Goal: Check status: Check status

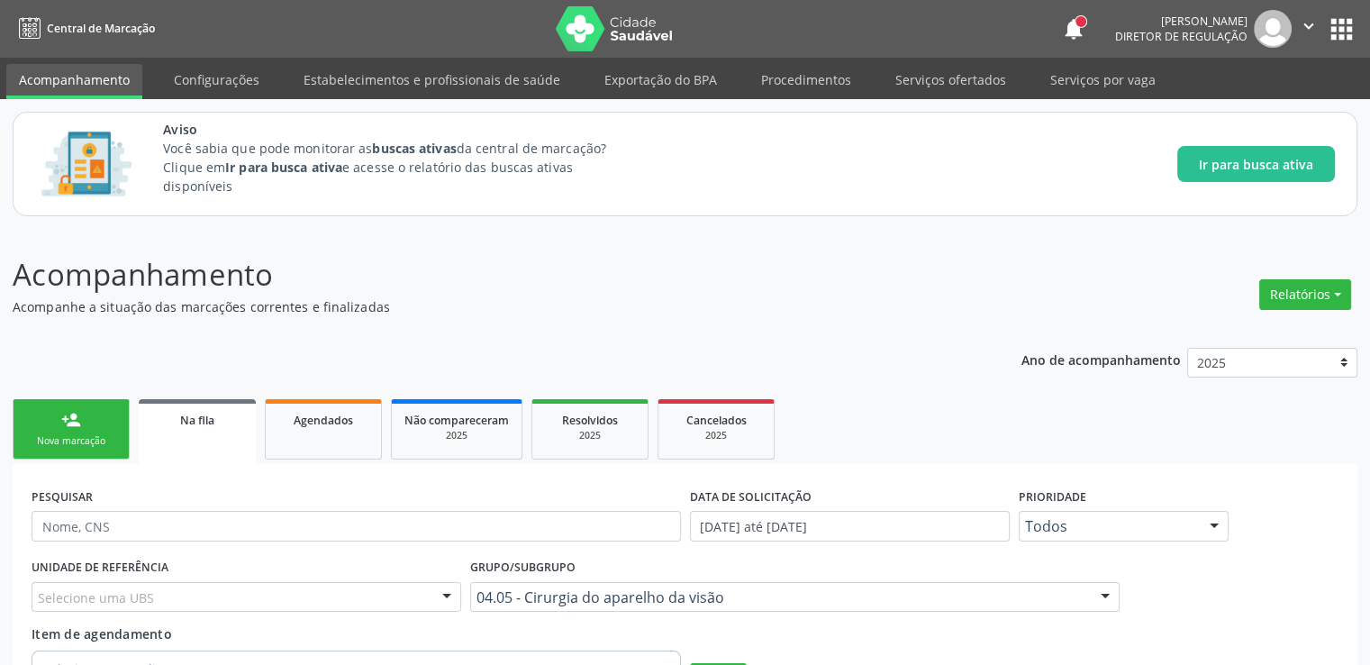
click at [1334, 24] on button "apps" at bounding box center [1342, 30] width 32 height 32
click at [1340, 28] on button "apps" at bounding box center [1342, 30] width 32 height 32
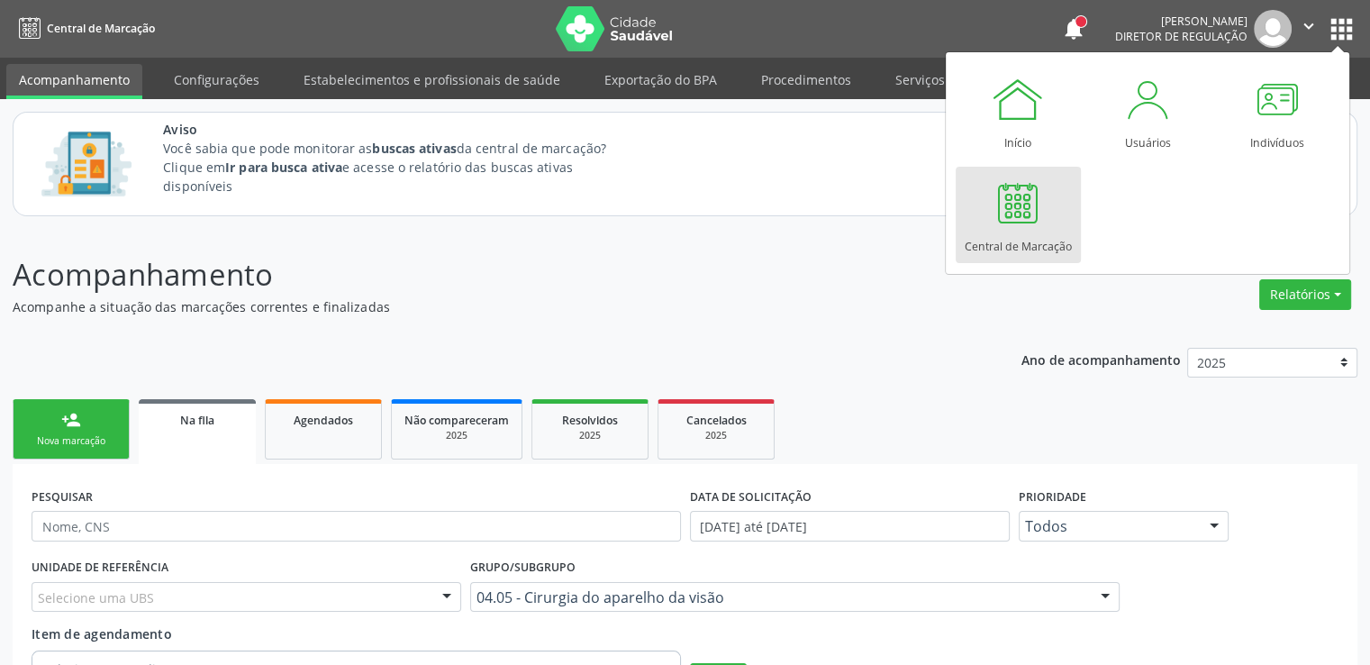
click at [1016, 223] on div at bounding box center [1018, 203] width 54 height 54
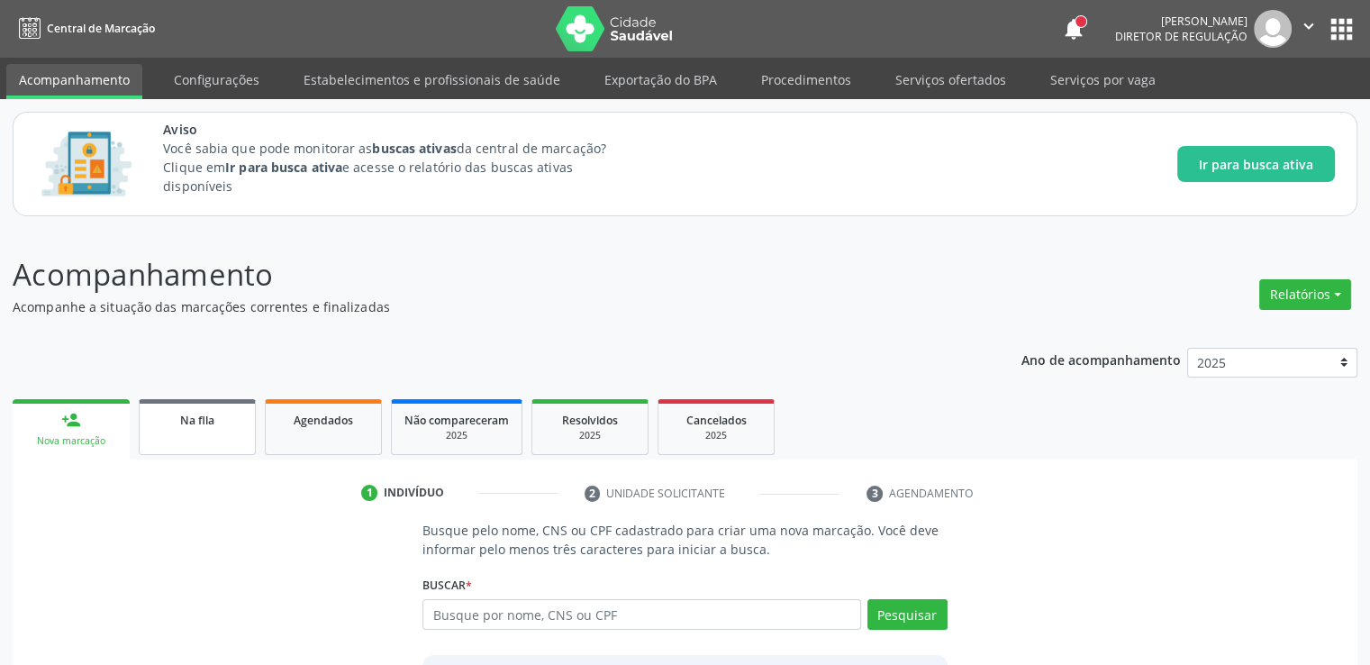
click at [160, 430] on link "Na fila" at bounding box center [197, 427] width 117 height 56
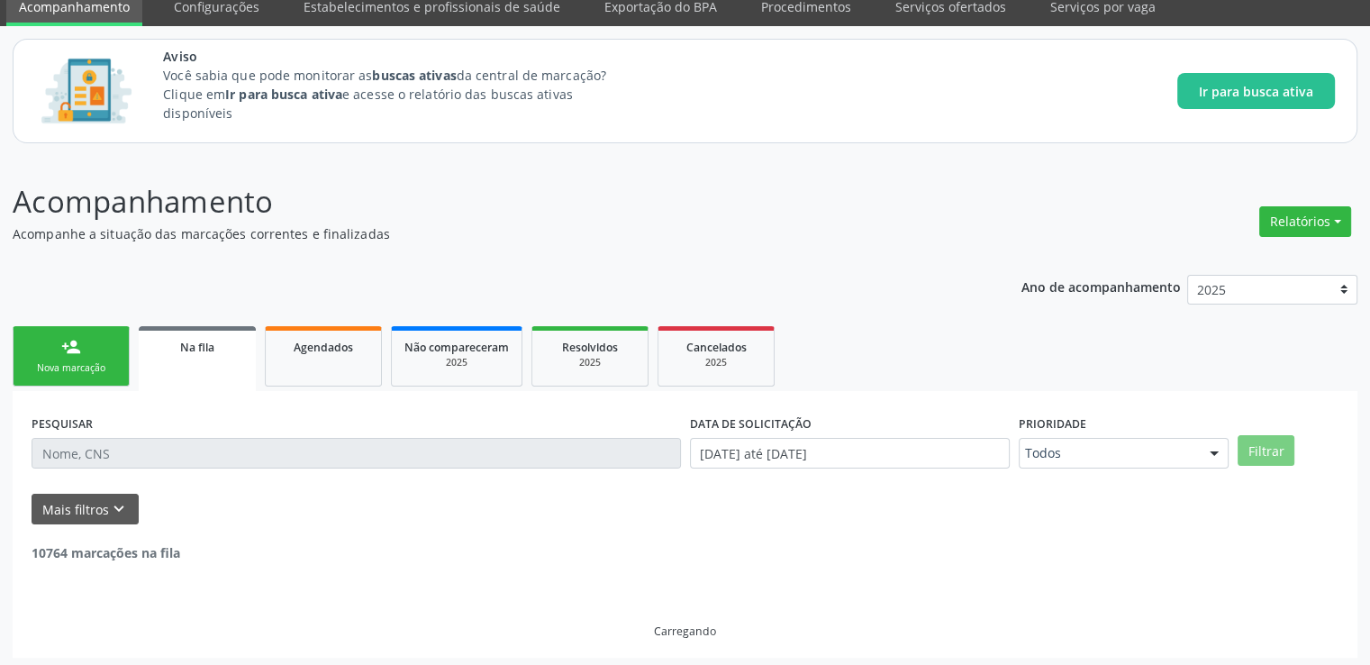
scroll to position [77, 0]
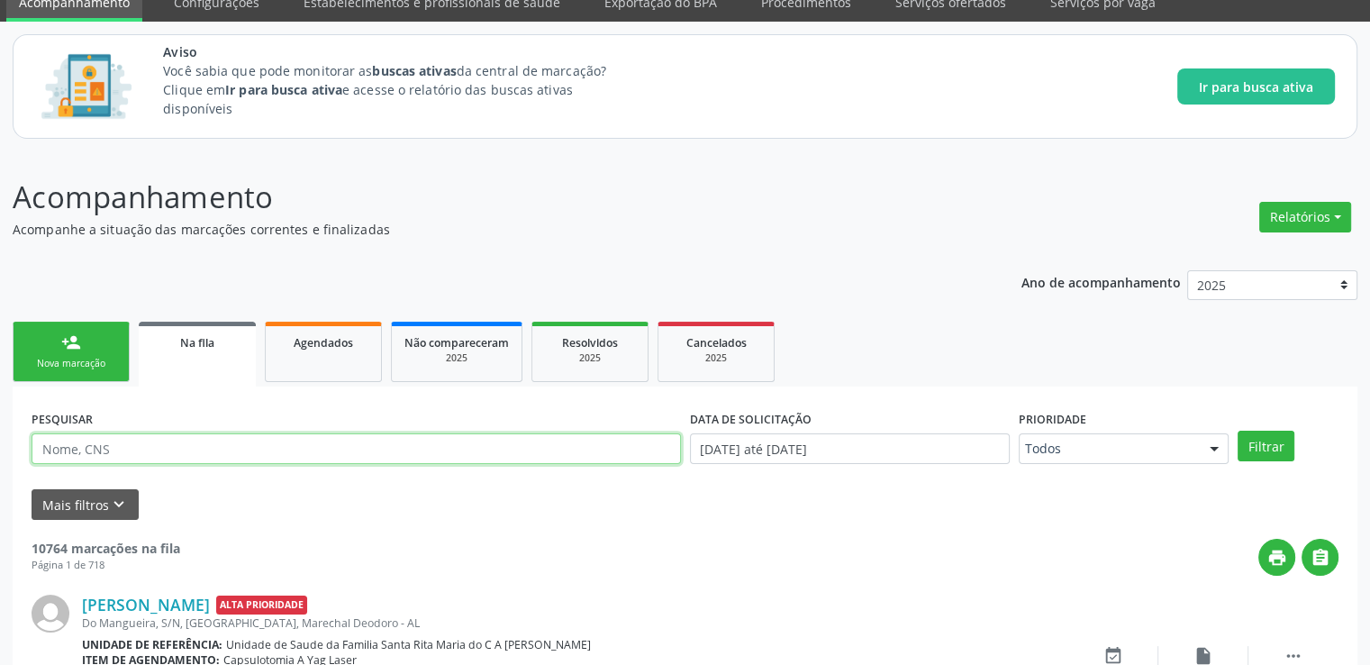
click at [129, 443] on input "text" at bounding box center [357, 448] width 650 height 31
click at [189, 444] on input "text" at bounding box center [357, 448] width 650 height 31
click at [1238, 431] on button "Filtrar" at bounding box center [1266, 446] width 57 height 31
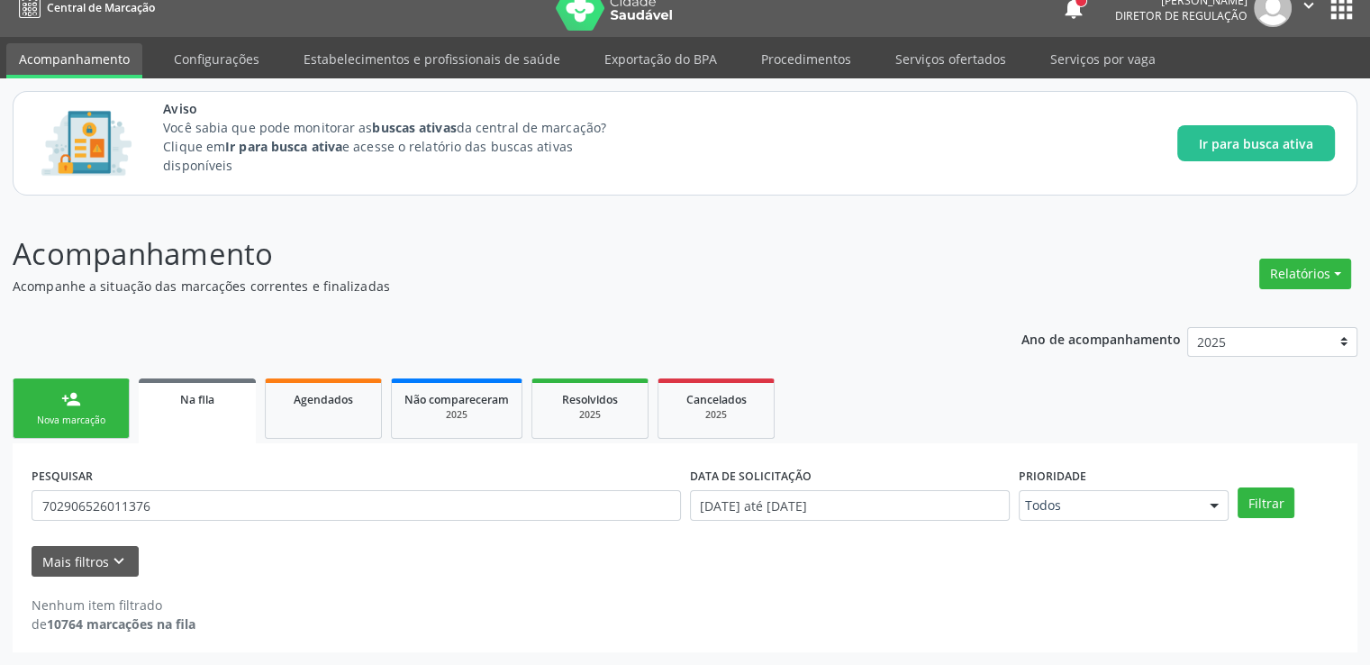
scroll to position [20, 0]
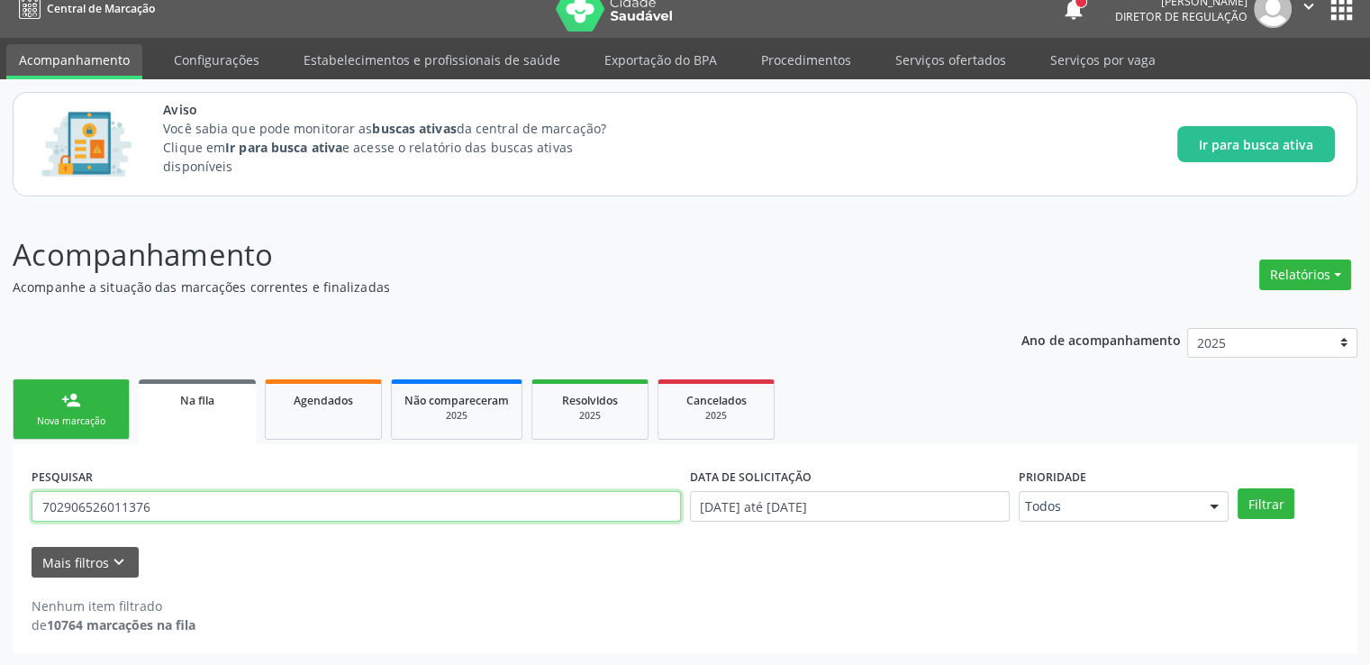
drag, startPoint x: 187, startPoint y: 503, endPoint x: 0, endPoint y: 500, distance: 187.4
click at [0, 500] on div "Acompanhamento Acompanhe a situação das marcações correntes e finalizadas Relat…" at bounding box center [685, 437] width 1370 height 457
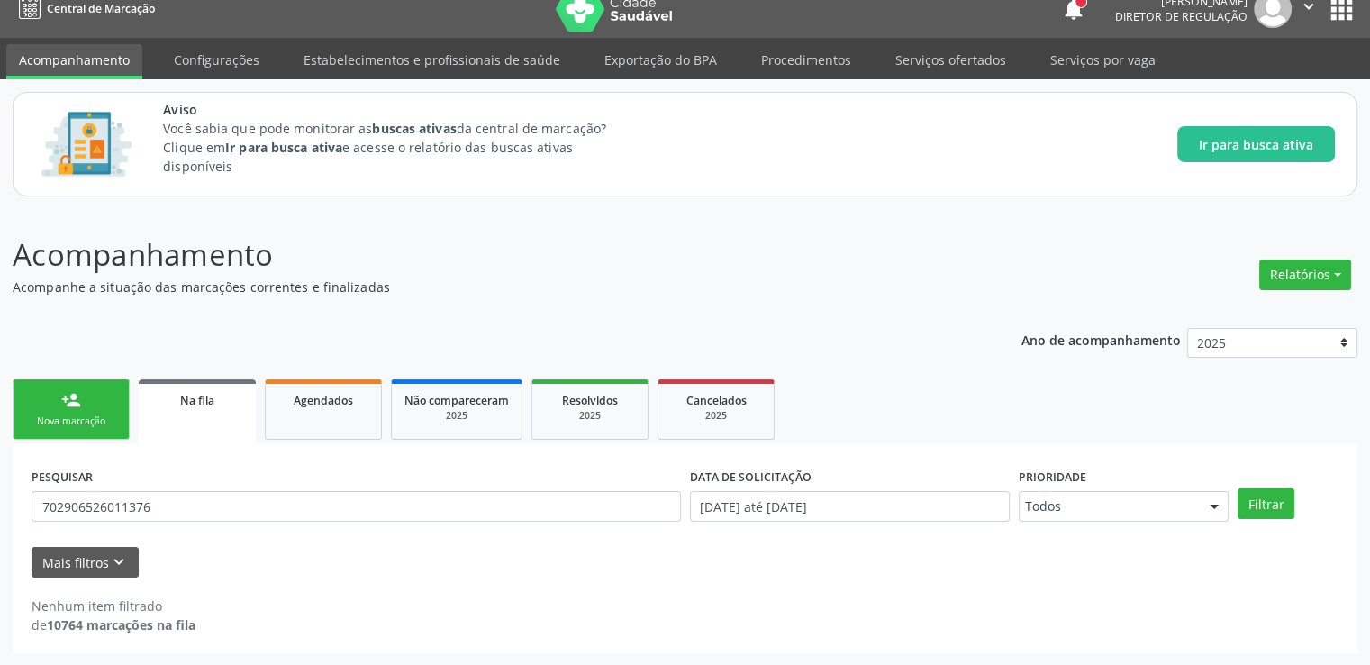
click at [0, 500] on div "Acompanhamento Acompanhe a situação das marcações correntes e finalizadas Relat…" at bounding box center [685, 437] width 1370 height 457
click at [1258, 509] on button "Filtrar" at bounding box center [1266, 503] width 57 height 31
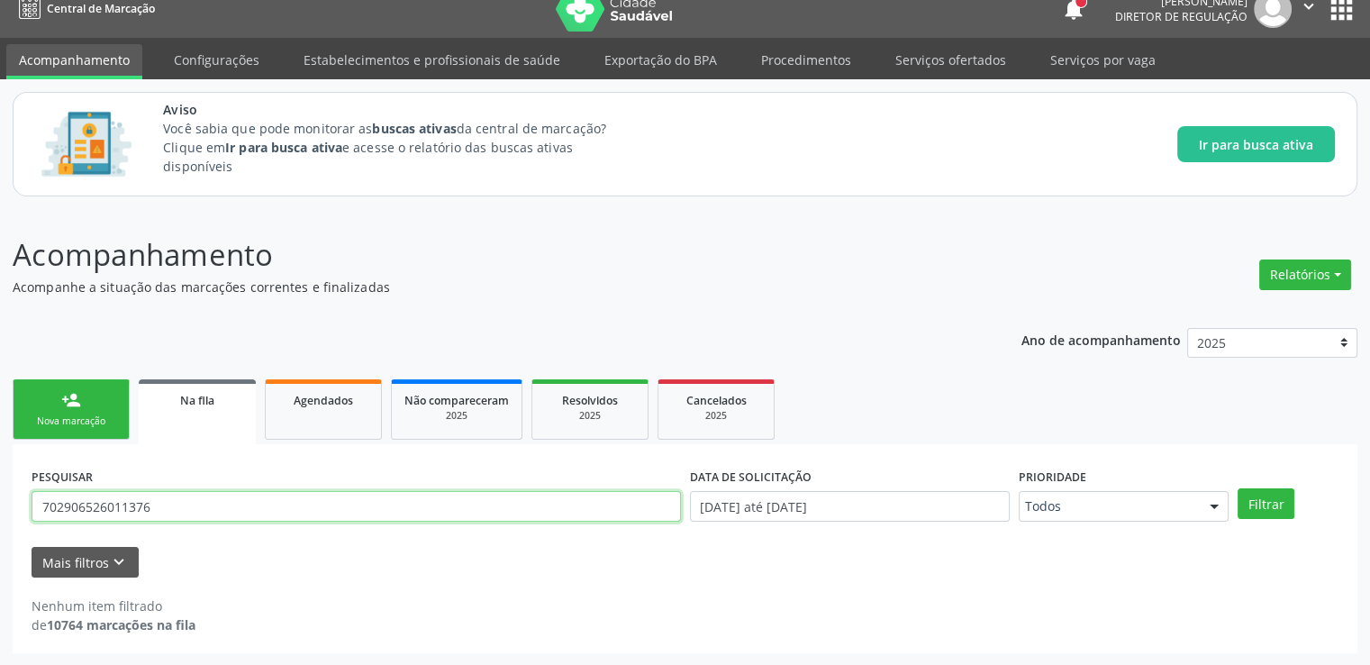
drag, startPoint x: 178, startPoint y: 505, endPoint x: 11, endPoint y: 508, distance: 166.7
click at [11, 508] on div "Acompanhamento Acompanhe a situação das marcações correntes e finalizadas Relat…" at bounding box center [685, 437] width 1370 height 457
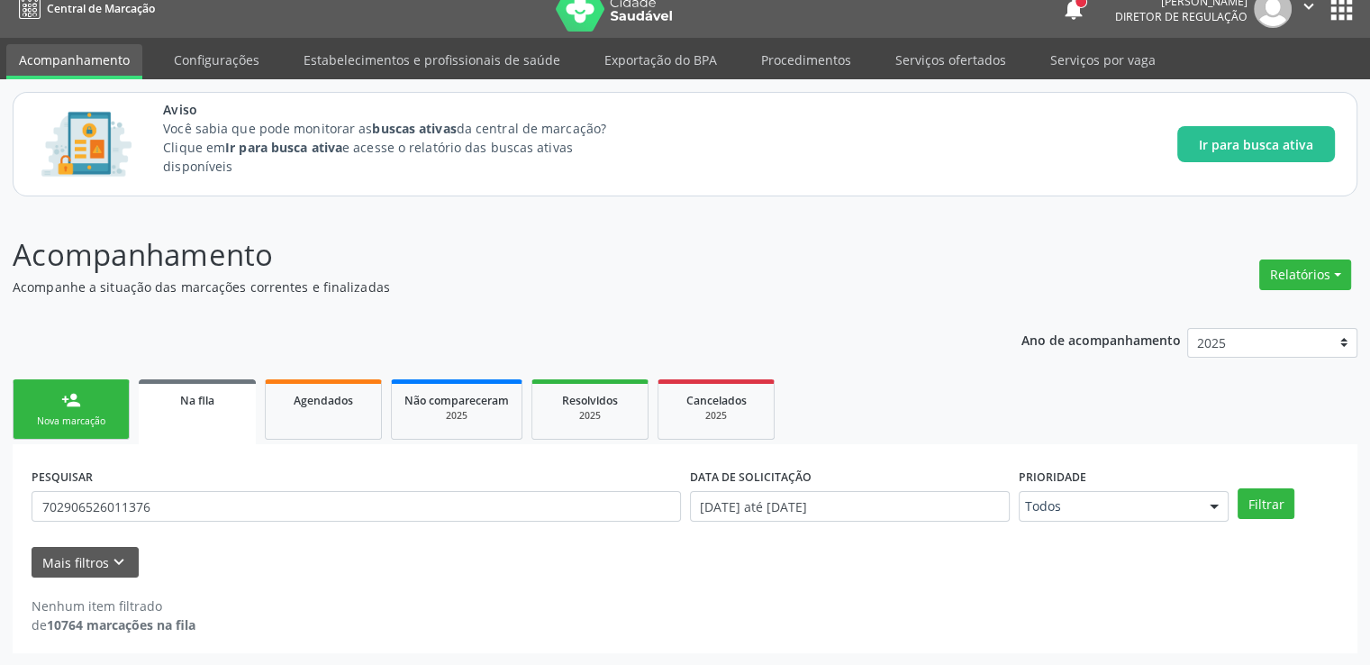
click at [11, 508] on div "Acompanhamento Acompanhe a situação das marcações correntes e finalizadas Relat…" at bounding box center [685, 437] width 1370 height 457
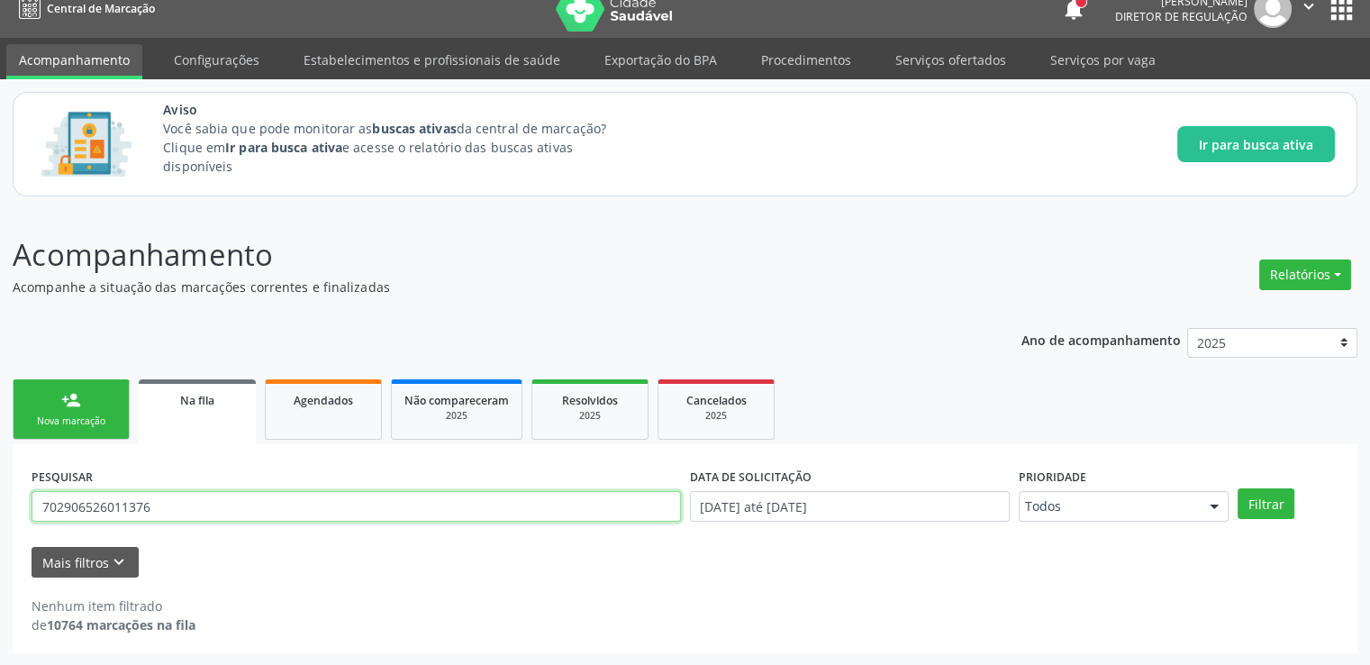
drag, startPoint x: 204, startPoint y: 507, endPoint x: 25, endPoint y: 503, distance: 178.5
click at [25, 503] on div "PESQUISAR 702906526011376 DATA DE SOLICITAÇÃO [DATE] até [DATE] Prioridade Todo…" at bounding box center [685, 548] width 1345 height 209
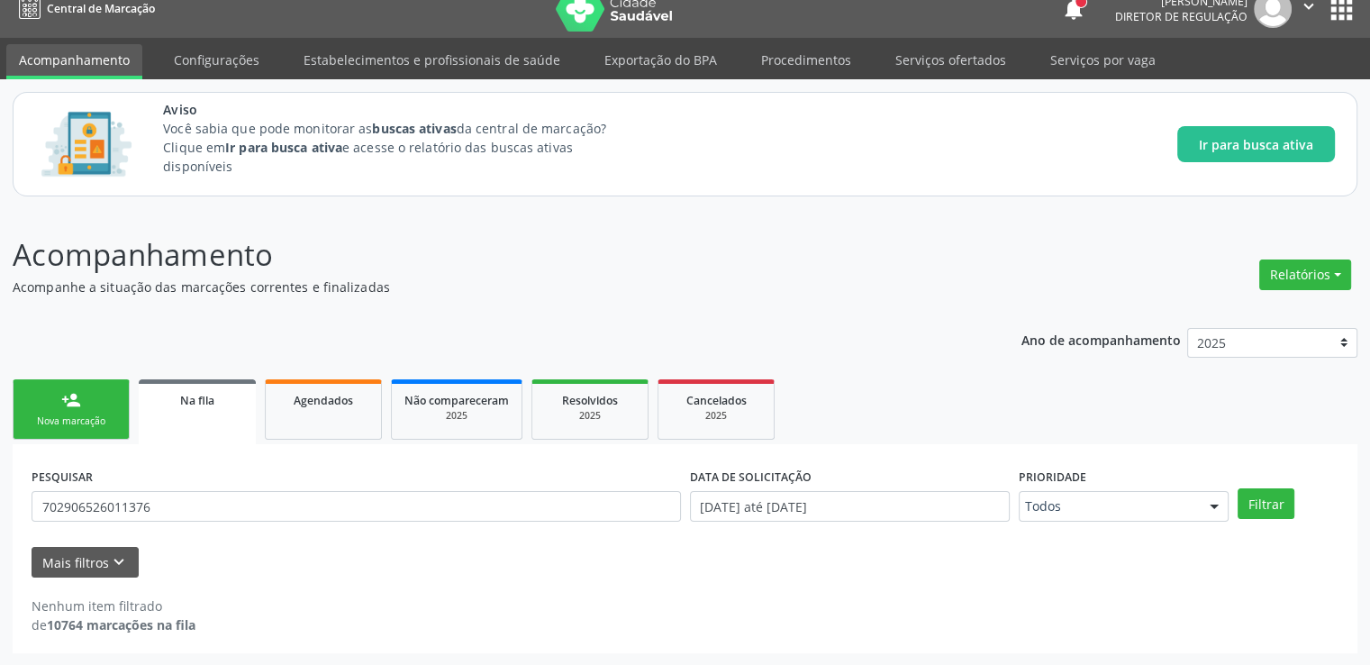
click at [25, 503] on div "PESQUISAR 702906526011376 DATA DE SOLICITAÇÃO [DATE] até [DATE] Prioridade Todo…" at bounding box center [685, 548] width 1345 height 209
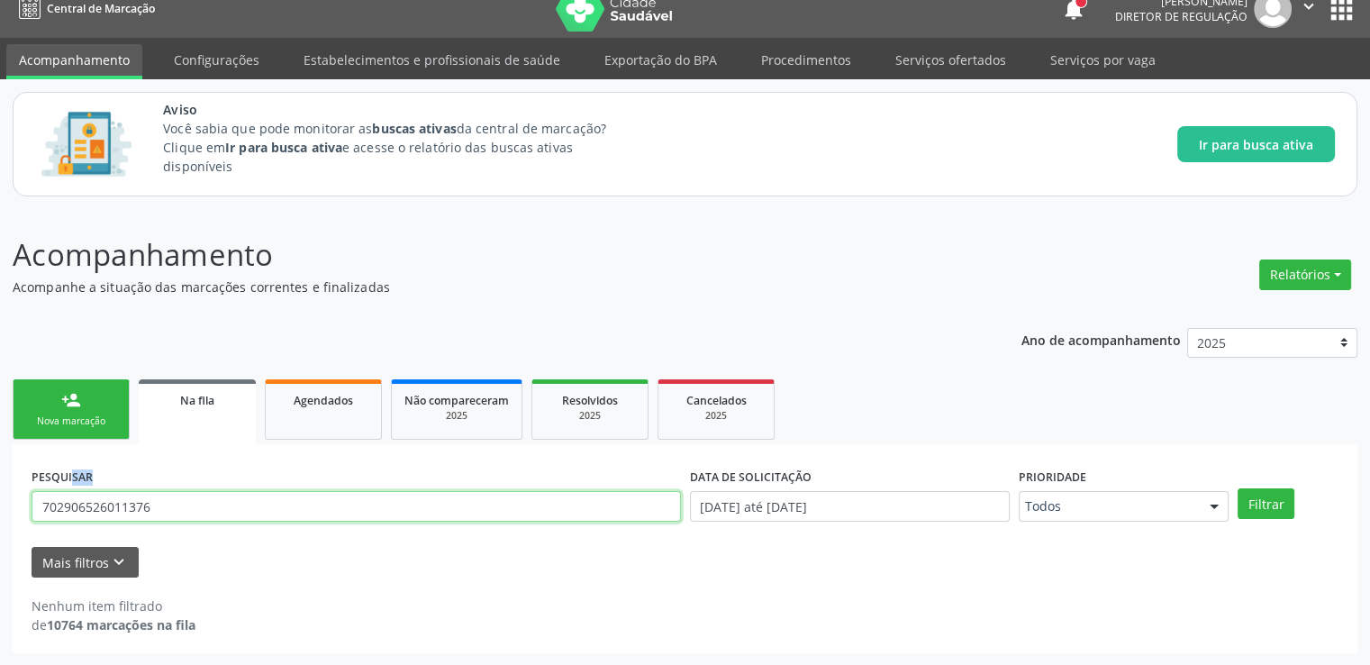
click at [214, 513] on input "702906526011376" at bounding box center [357, 506] width 650 height 31
type input "7"
click at [1238, 488] on button "Filtrar" at bounding box center [1266, 503] width 57 height 31
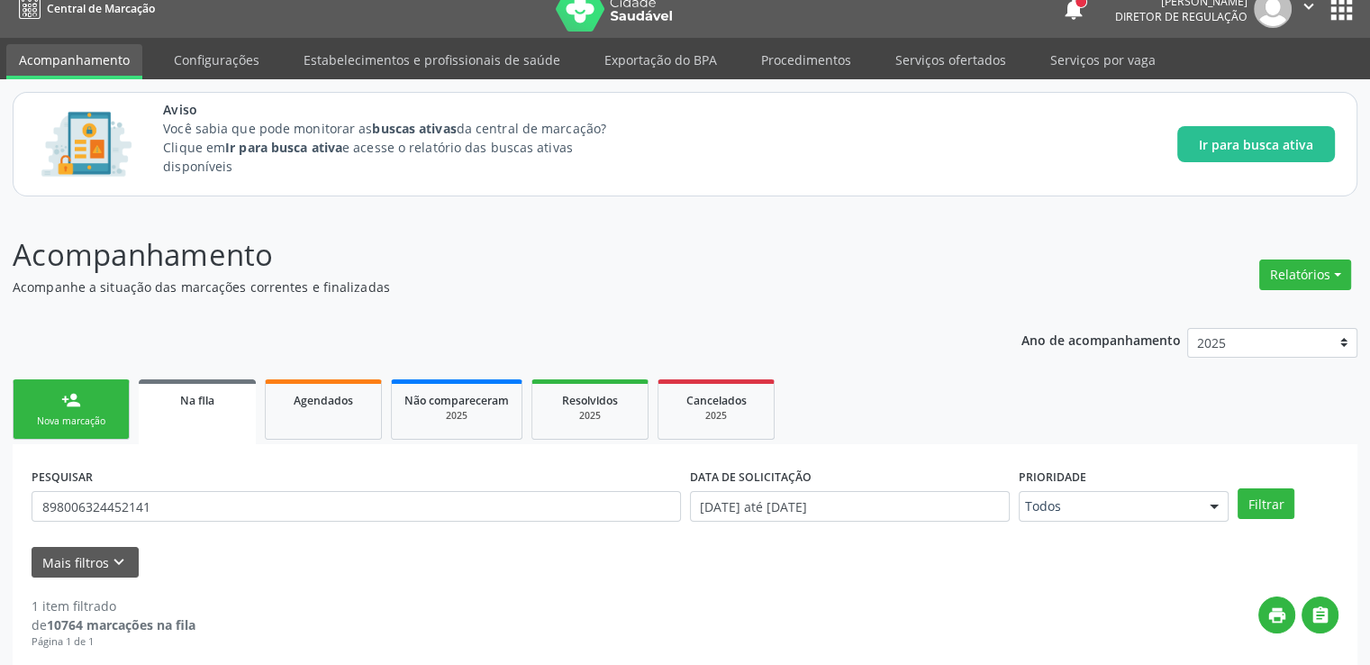
scroll to position [211, 0]
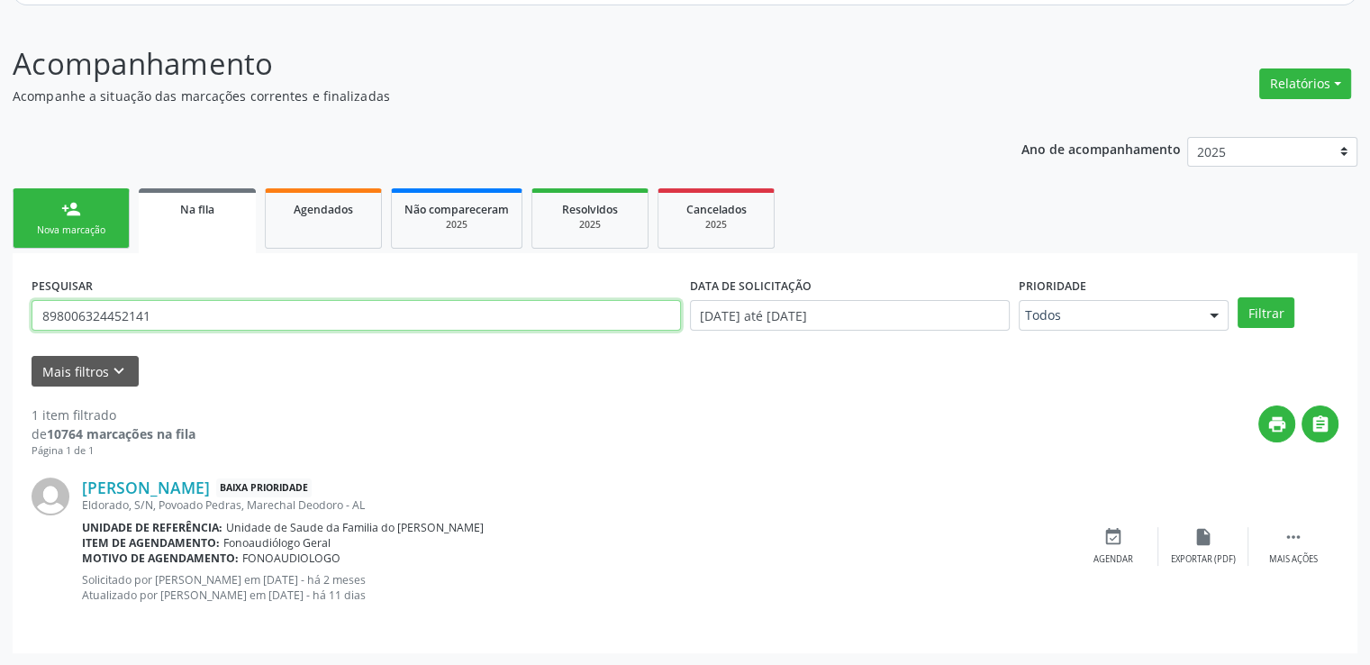
drag, startPoint x: 184, startPoint y: 316, endPoint x: 32, endPoint y: 317, distance: 151.4
click at [32, 317] on input "898006324452141" at bounding box center [357, 315] width 650 height 31
drag, startPoint x: 250, startPoint y: 300, endPoint x: 2, endPoint y: 304, distance: 248.7
click at [2, 304] on div "Acompanhamento Acompanhe a situação das marcações correntes e finalizadas Relat…" at bounding box center [685, 342] width 1370 height 648
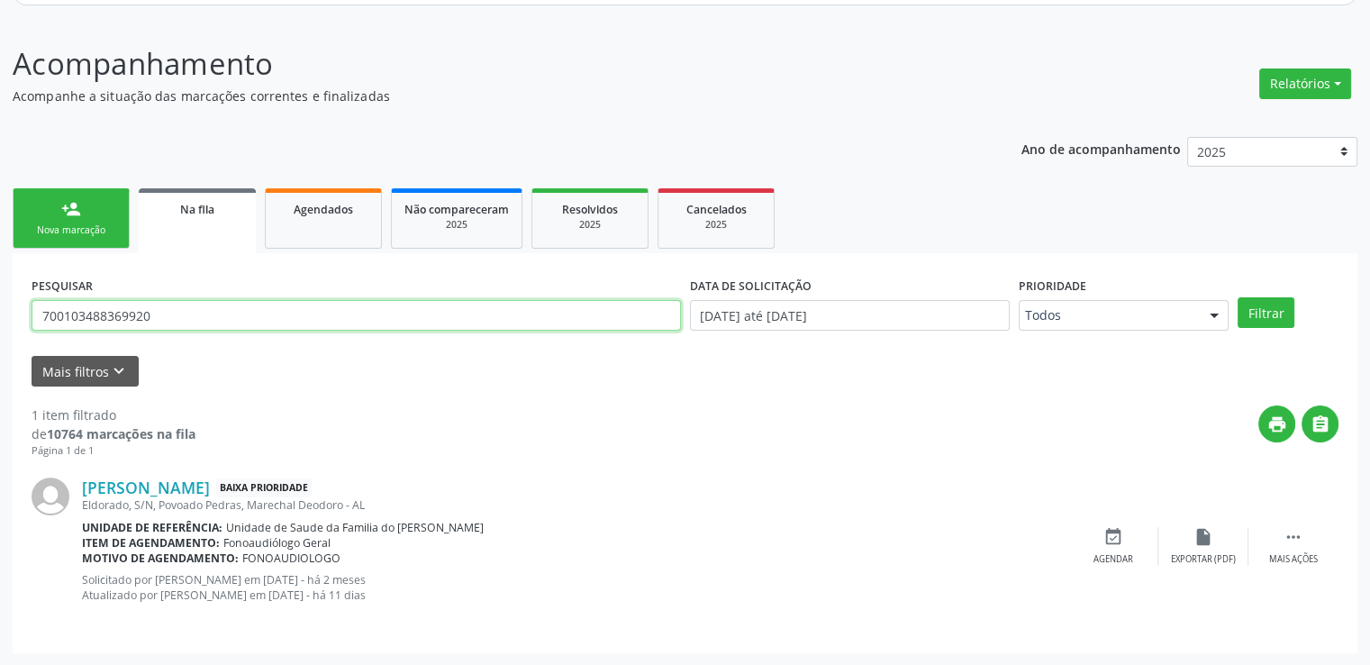
type input "700103488369920"
click at [1238, 297] on button "Filtrar" at bounding box center [1266, 312] width 57 height 31
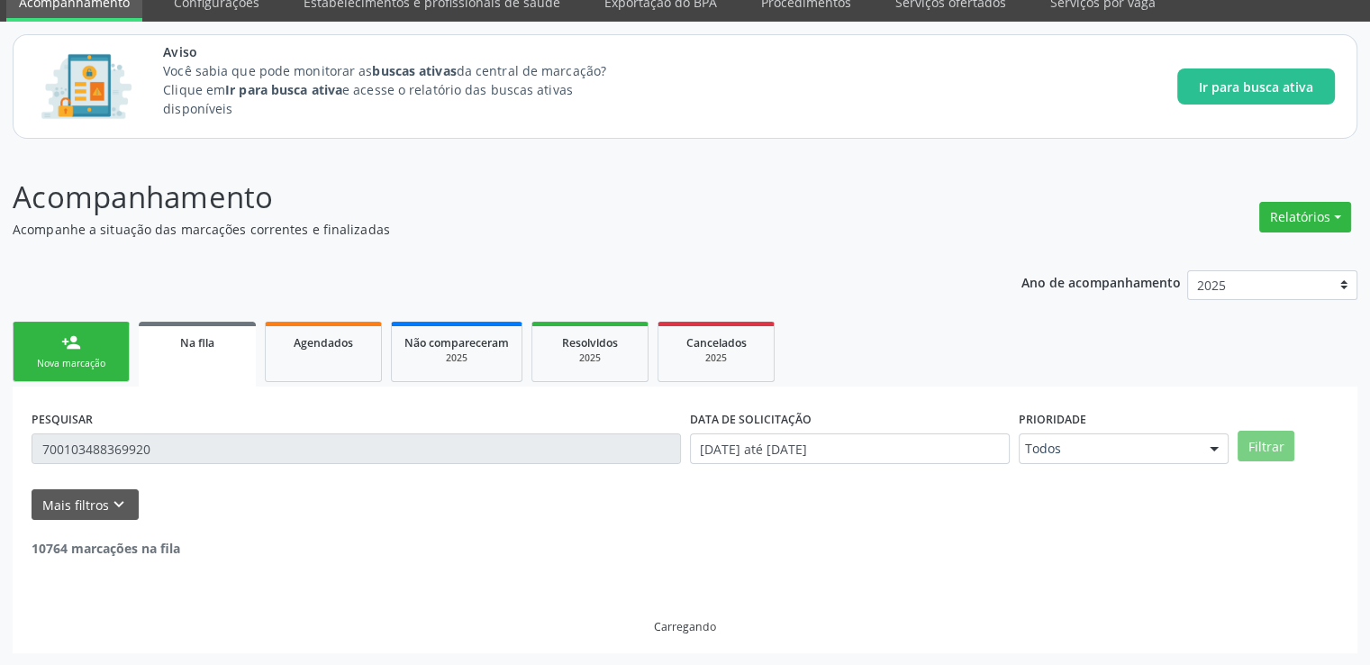
scroll to position [195, 0]
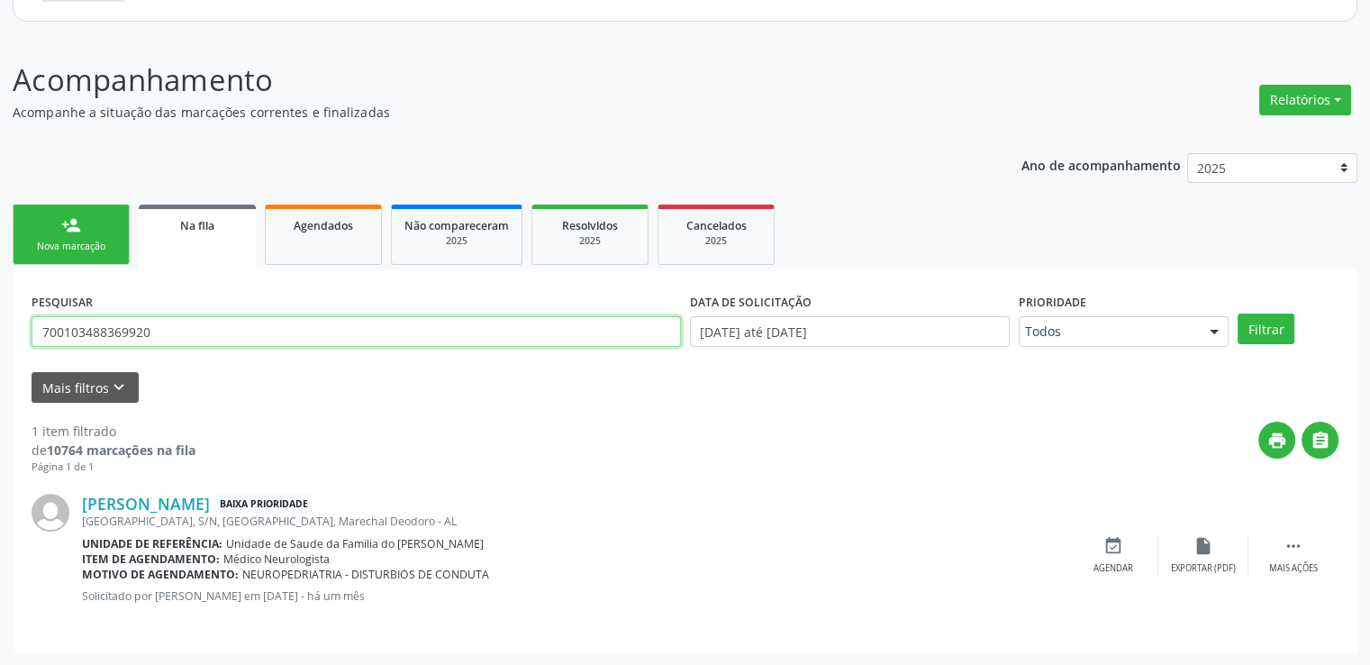
drag, startPoint x: 187, startPoint y: 332, endPoint x: 163, endPoint y: 369, distance: 45.0
click at [163, 369] on form "PESQUISAR 700103488369920 DATA DE SOLICITAÇÃO [DATE] até [DATE] Prioridade Todo…" at bounding box center [685, 345] width 1307 height 114
drag, startPoint x: 173, startPoint y: 323, endPoint x: 0, endPoint y: 307, distance: 173.7
click at [0, 307] on div "Acompanhamento Acompanhe a situação das marcações correntes e finalizadas Relat…" at bounding box center [685, 350] width 1370 height 633
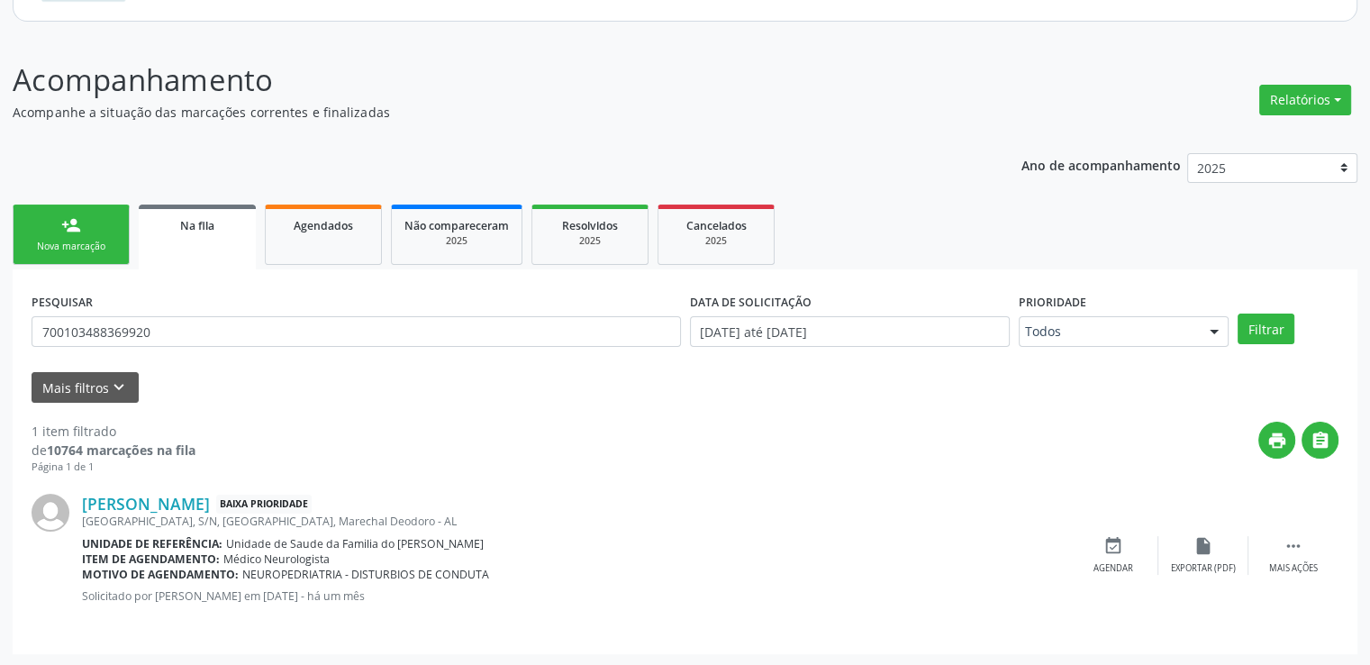
click at [0, 307] on div "Acompanhamento Acompanhe a situação das marcações correntes e finalizadas Relat…" at bounding box center [685, 350] width 1370 height 633
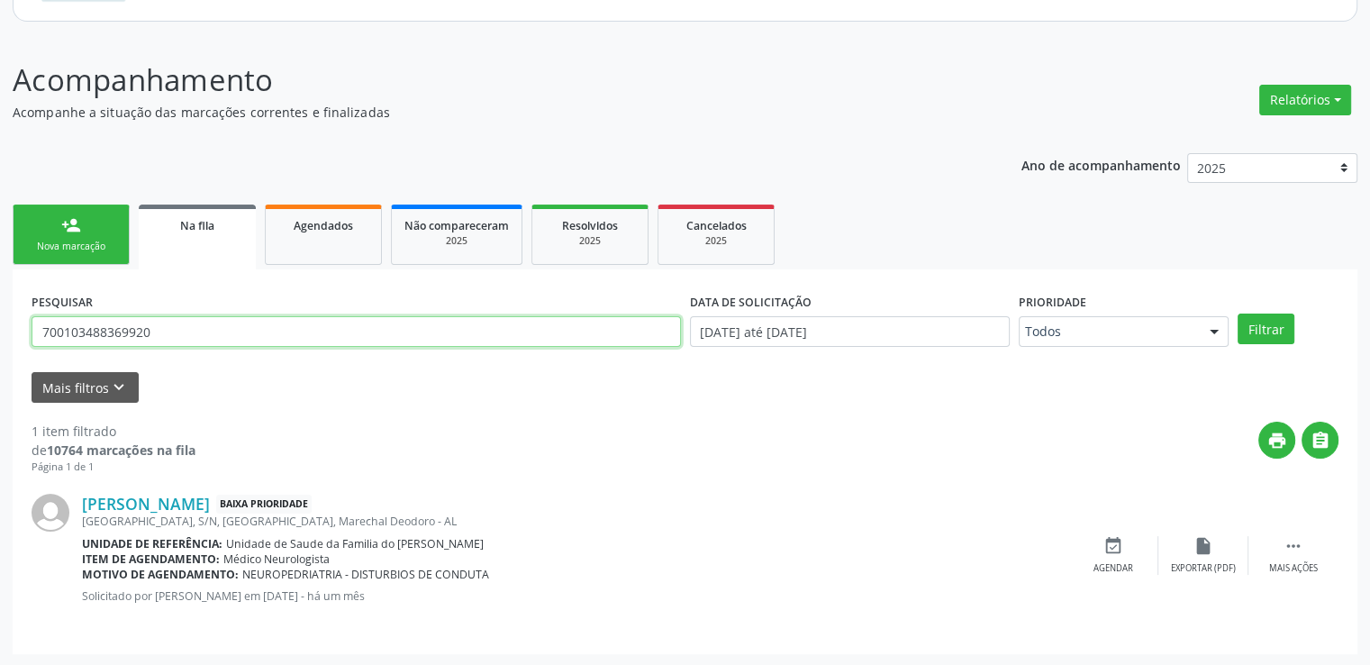
drag, startPoint x: 172, startPoint y: 333, endPoint x: 0, endPoint y: 340, distance: 172.2
click at [0, 340] on div "Acompanhamento Acompanhe a situação das marcações correntes e finalizadas Relat…" at bounding box center [685, 350] width 1370 height 633
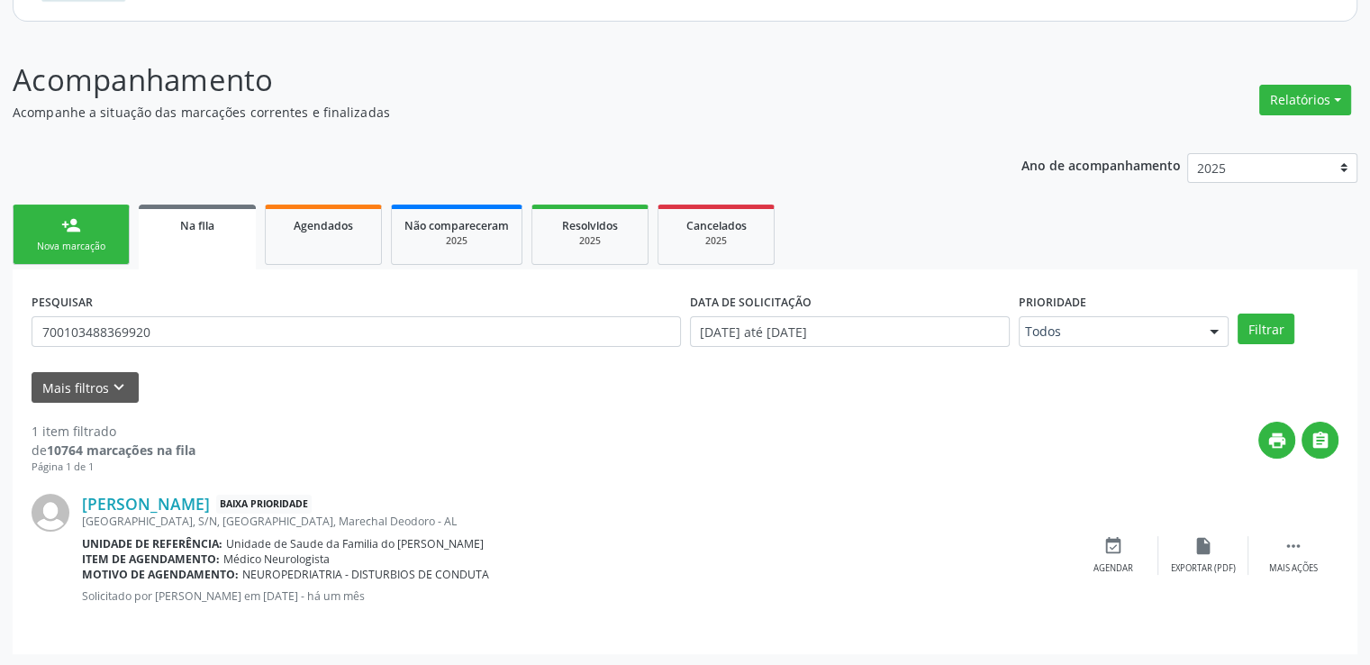
click at [0, 340] on div "Acompanhamento Acompanhe a situação das marcações correntes e finalizadas Relat…" at bounding box center [685, 350] width 1370 height 633
click at [80, 387] on button "Mais filtros keyboard_arrow_down" at bounding box center [85, 388] width 107 height 32
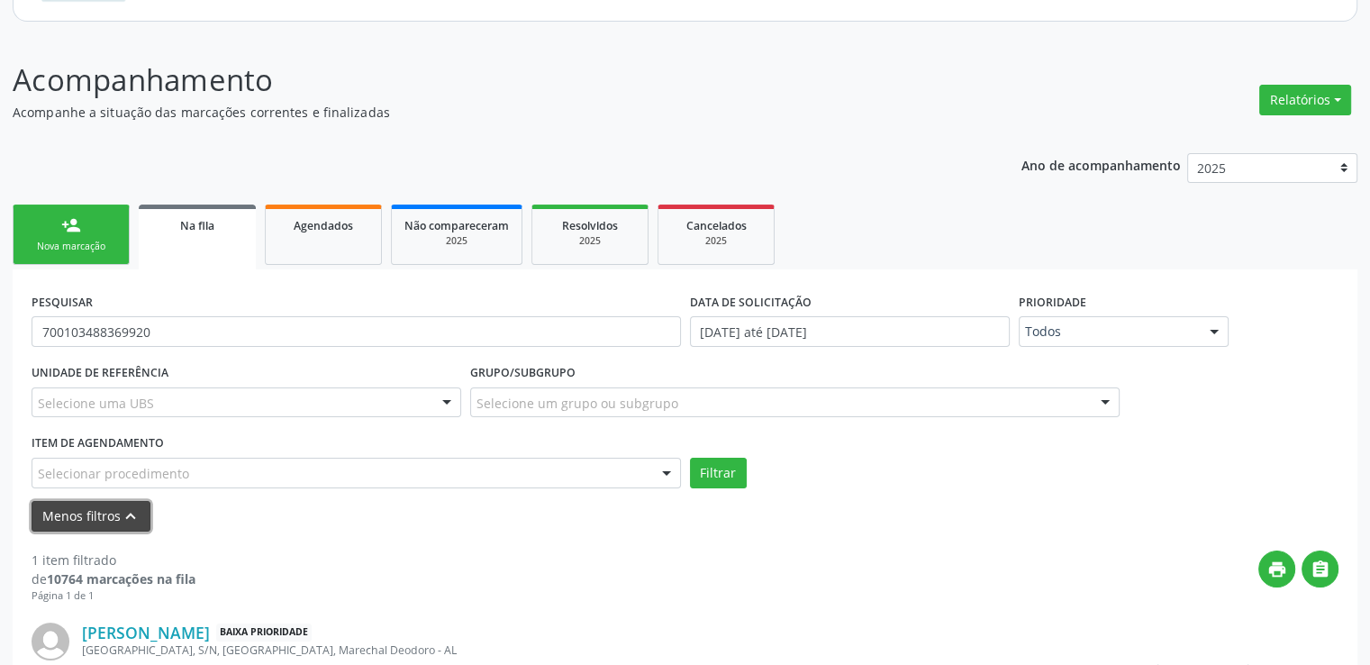
click at [114, 513] on button "Menos filtros keyboard_arrow_up" at bounding box center [91, 517] width 119 height 32
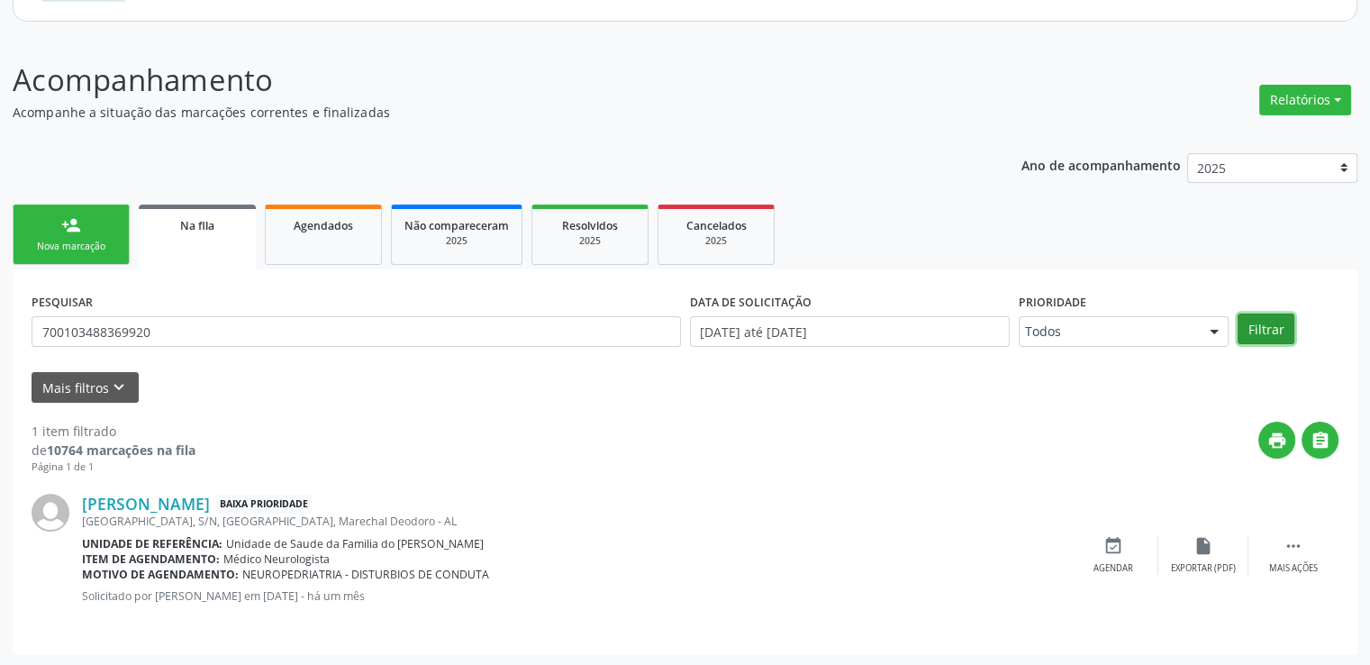
click at [1279, 324] on button "Filtrar" at bounding box center [1266, 329] width 57 height 31
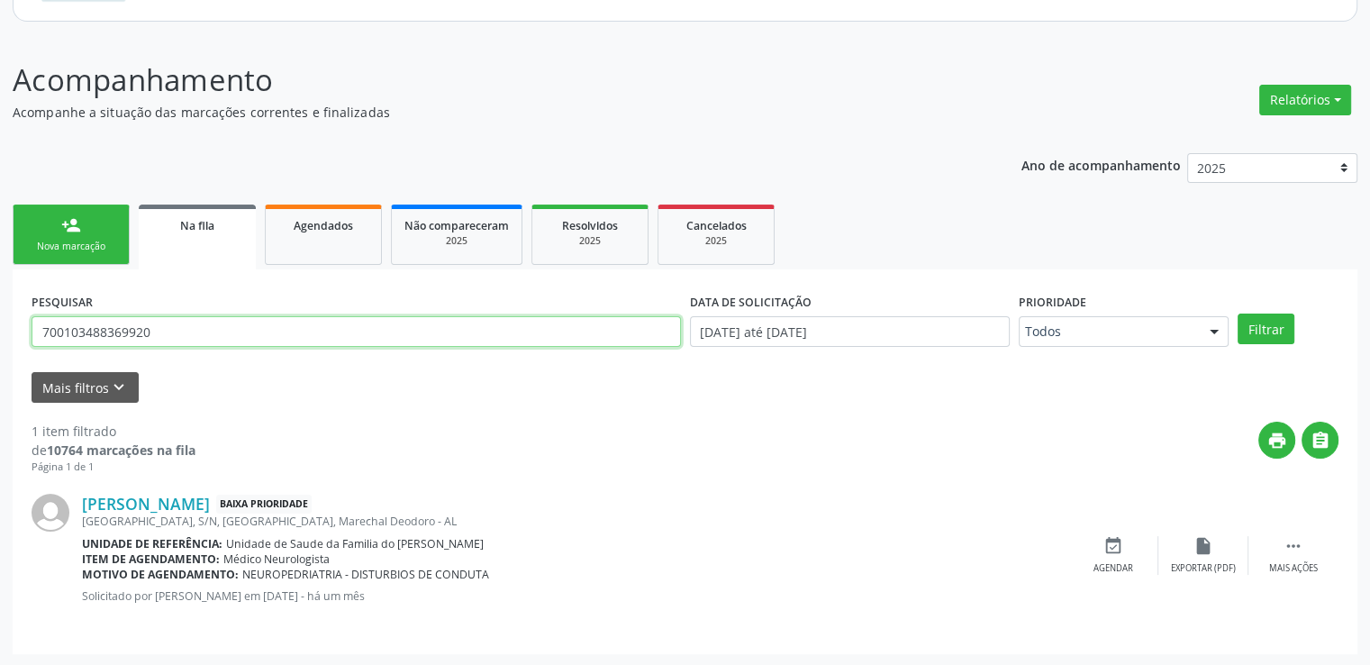
click at [213, 330] on input "700103488369920" at bounding box center [357, 331] width 650 height 31
drag, startPoint x: 147, startPoint y: 327, endPoint x: 66, endPoint y: 324, distance: 81.1
click at [67, 324] on input "700103488369920" at bounding box center [357, 331] width 650 height 31
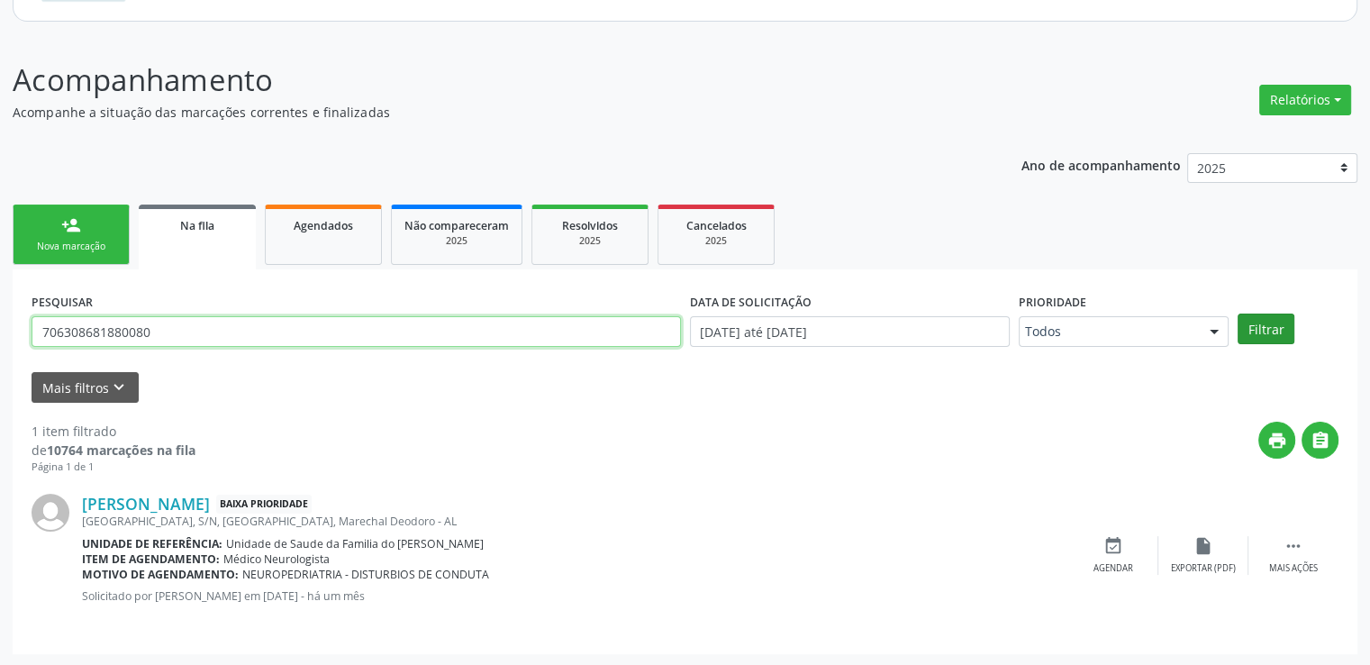
type input "706308681880080"
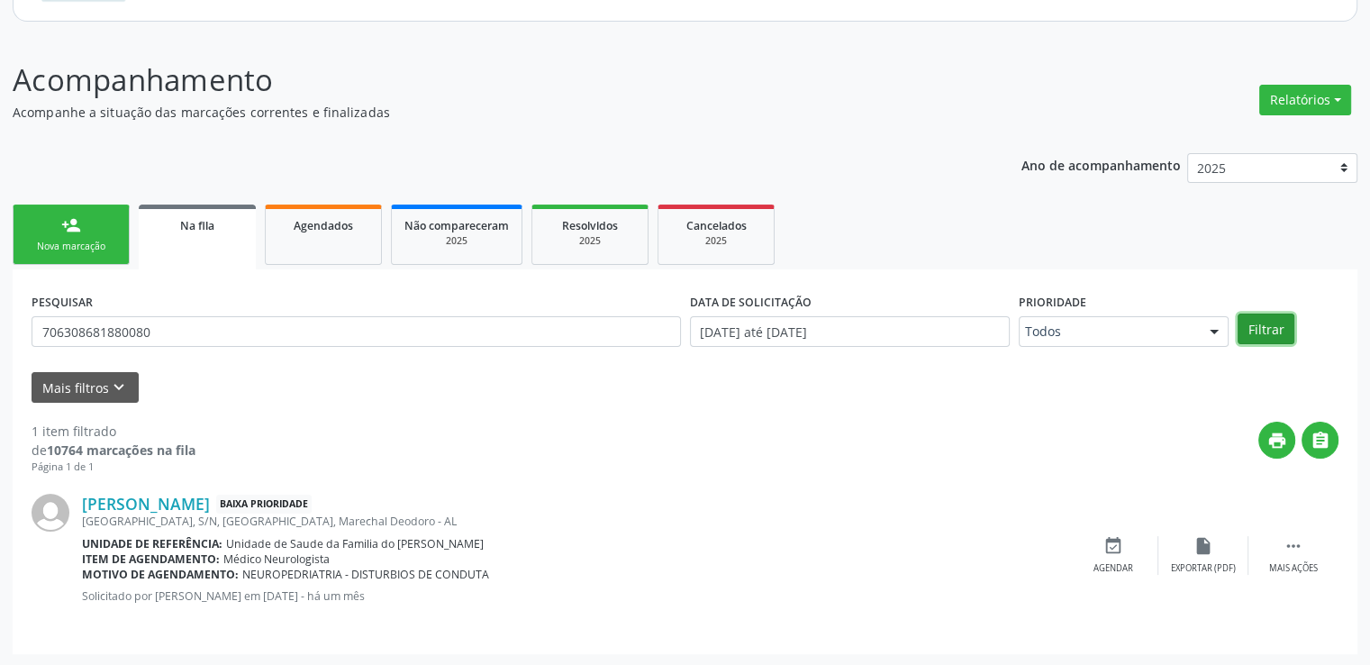
click at [1267, 318] on button "Filtrar" at bounding box center [1266, 329] width 57 height 31
click at [1267, 269] on ul "person_add Nova marcação Na fila Agendados Não compareceram 2025 Resolvidos 202…" at bounding box center [685, 234] width 1345 height 69
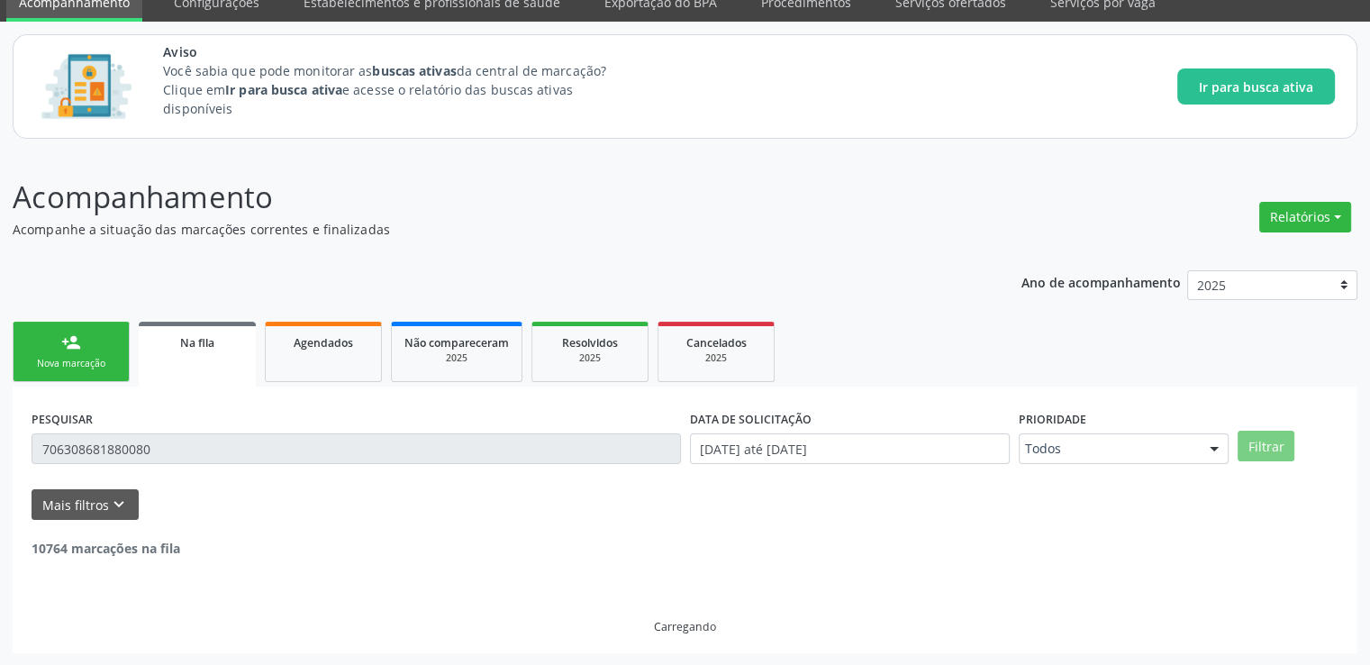
scroll to position [20, 0]
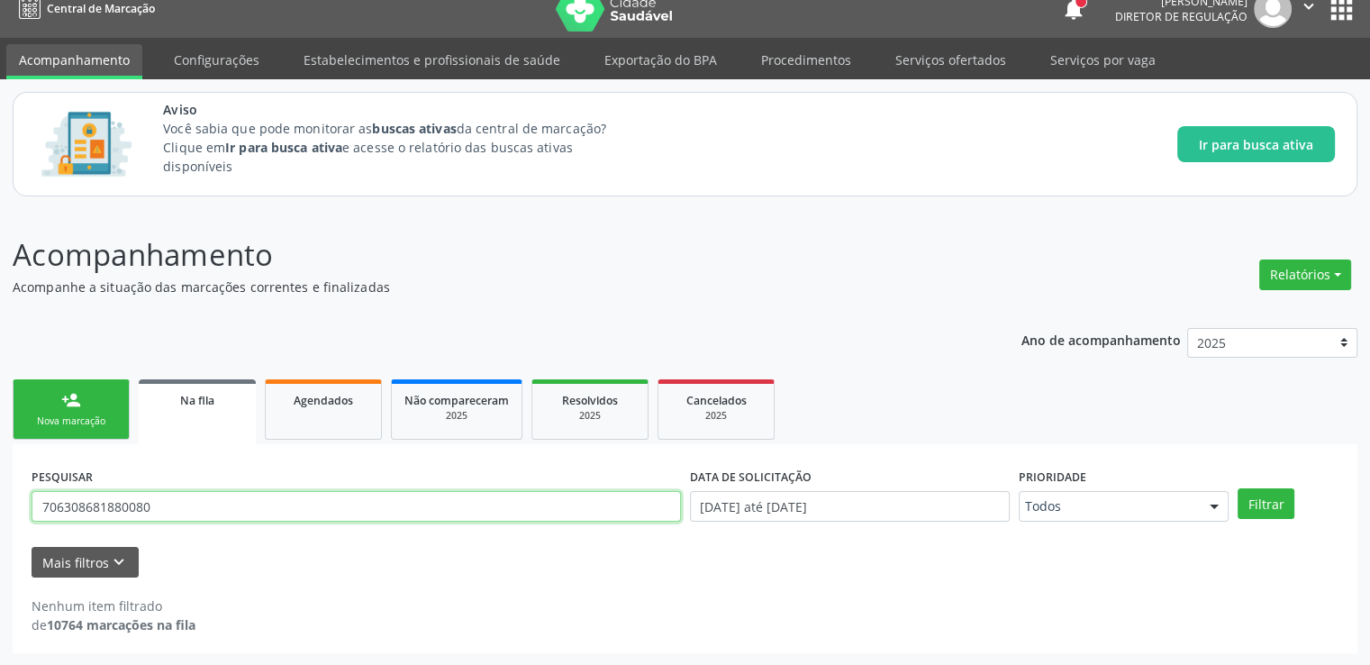
drag, startPoint x: 214, startPoint y: 505, endPoint x: 0, endPoint y: 511, distance: 214.5
click at [0, 511] on div "Acompanhamento Acompanhe a situação das marcações correntes e finalizadas Relat…" at bounding box center [685, 437] width 1370 height 457
